Goal: Leave review/rating

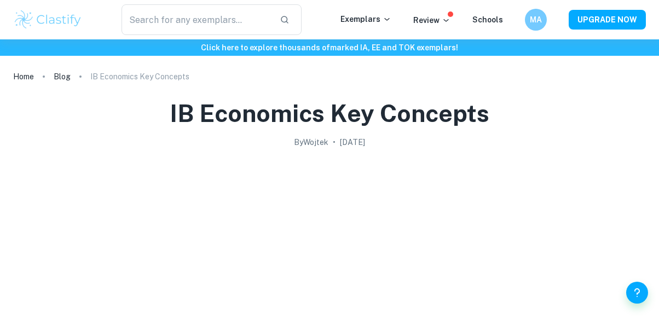
scroll to position [1719, 0]
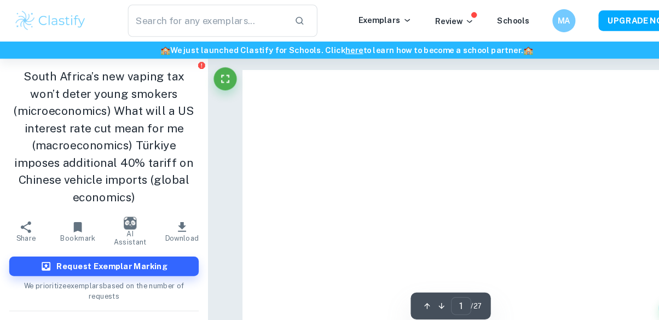
click at [71, 28] on img at bounding box center [48, 20] width 70 height 22
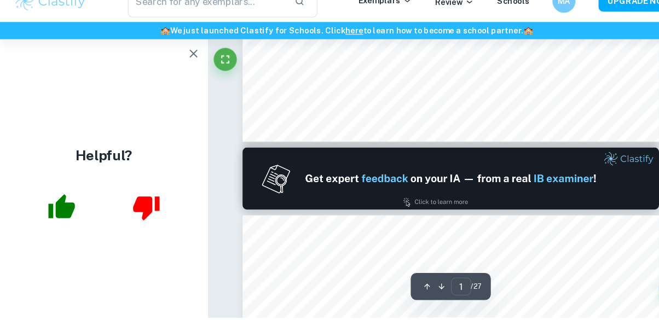
scroll to position [475, 0]
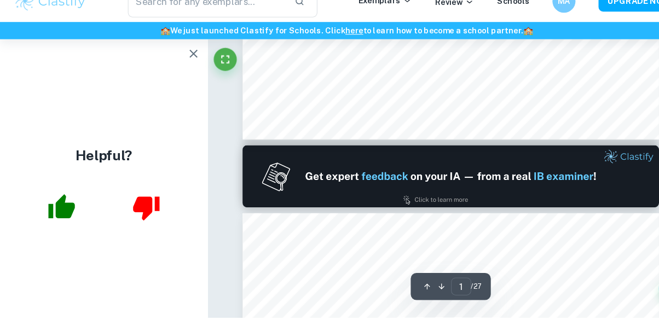
type input "2"
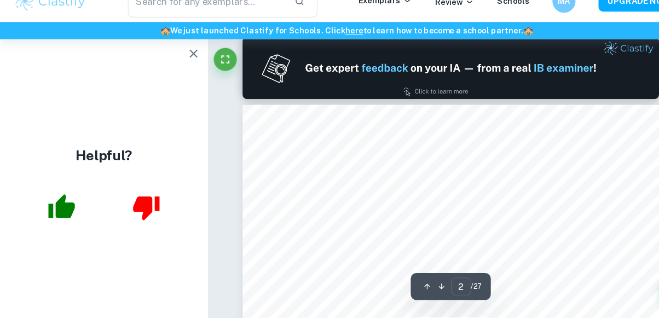
scroll to position [579, 0]
